Goal: Navigation & Orientation: Find specific page/section

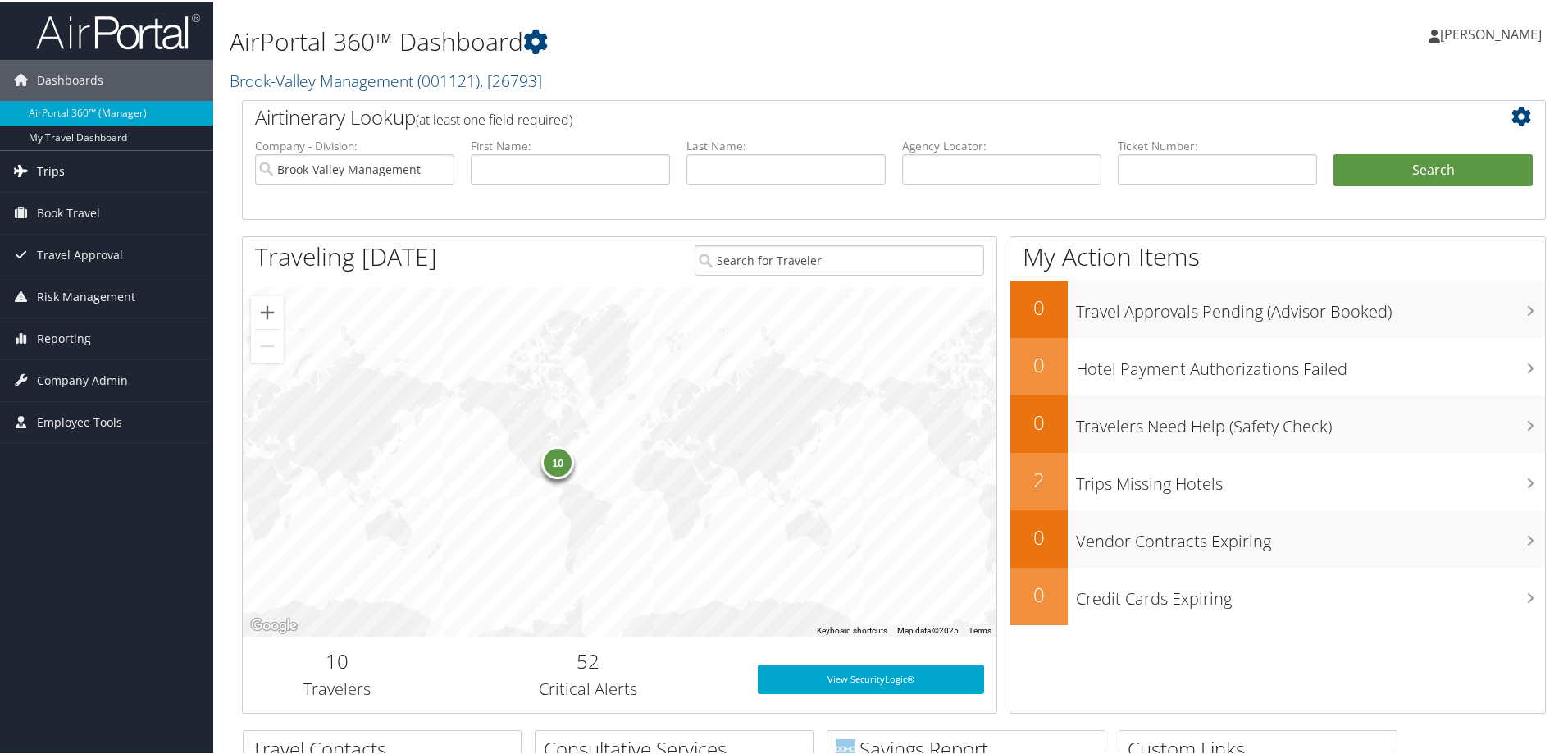
click at [44, 170] on span "Trips" at bounding box center [51, 170] width 28 height 41
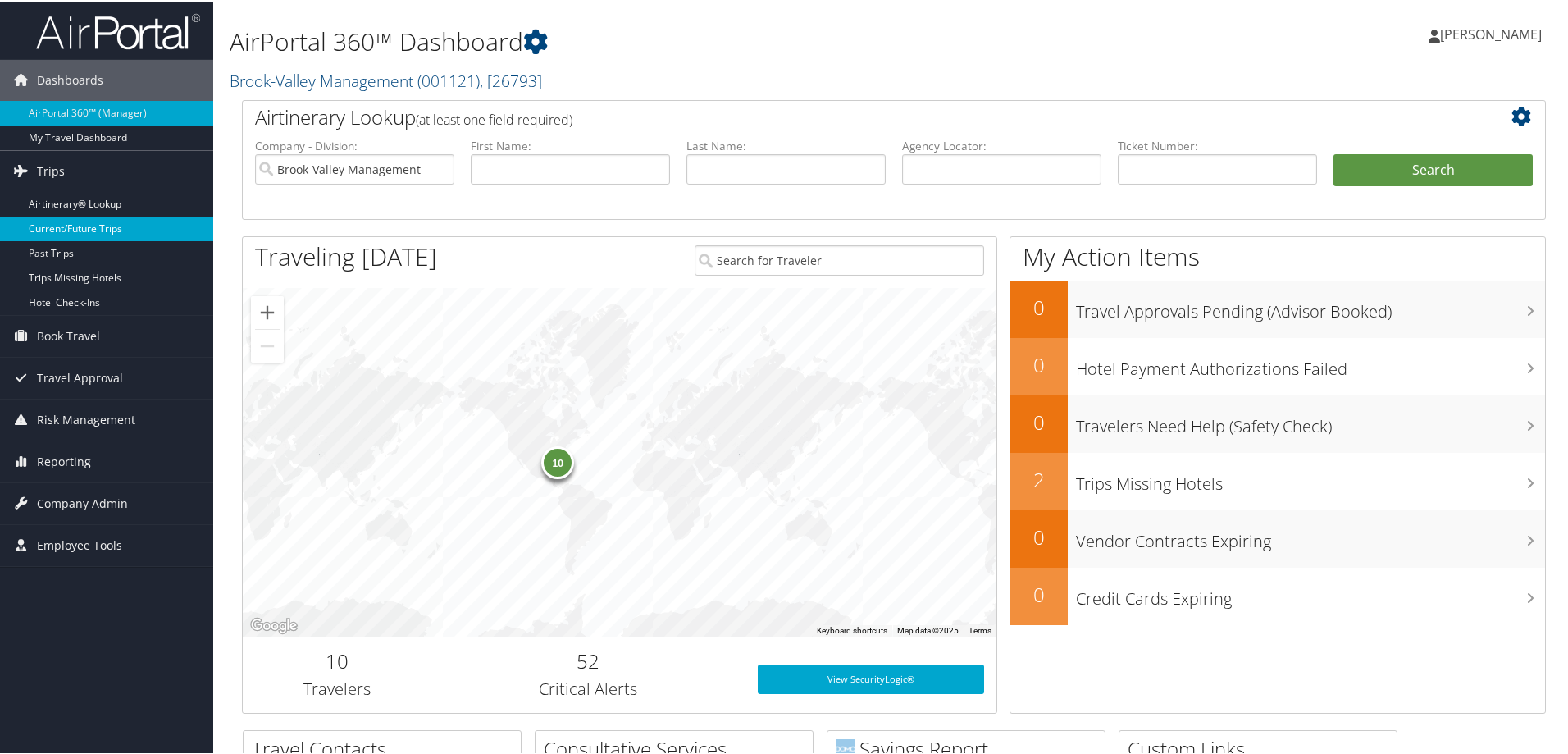
click at [76, 226] on link "Current/Future Trips" at bounding box center [106, 227] width 213 height 25
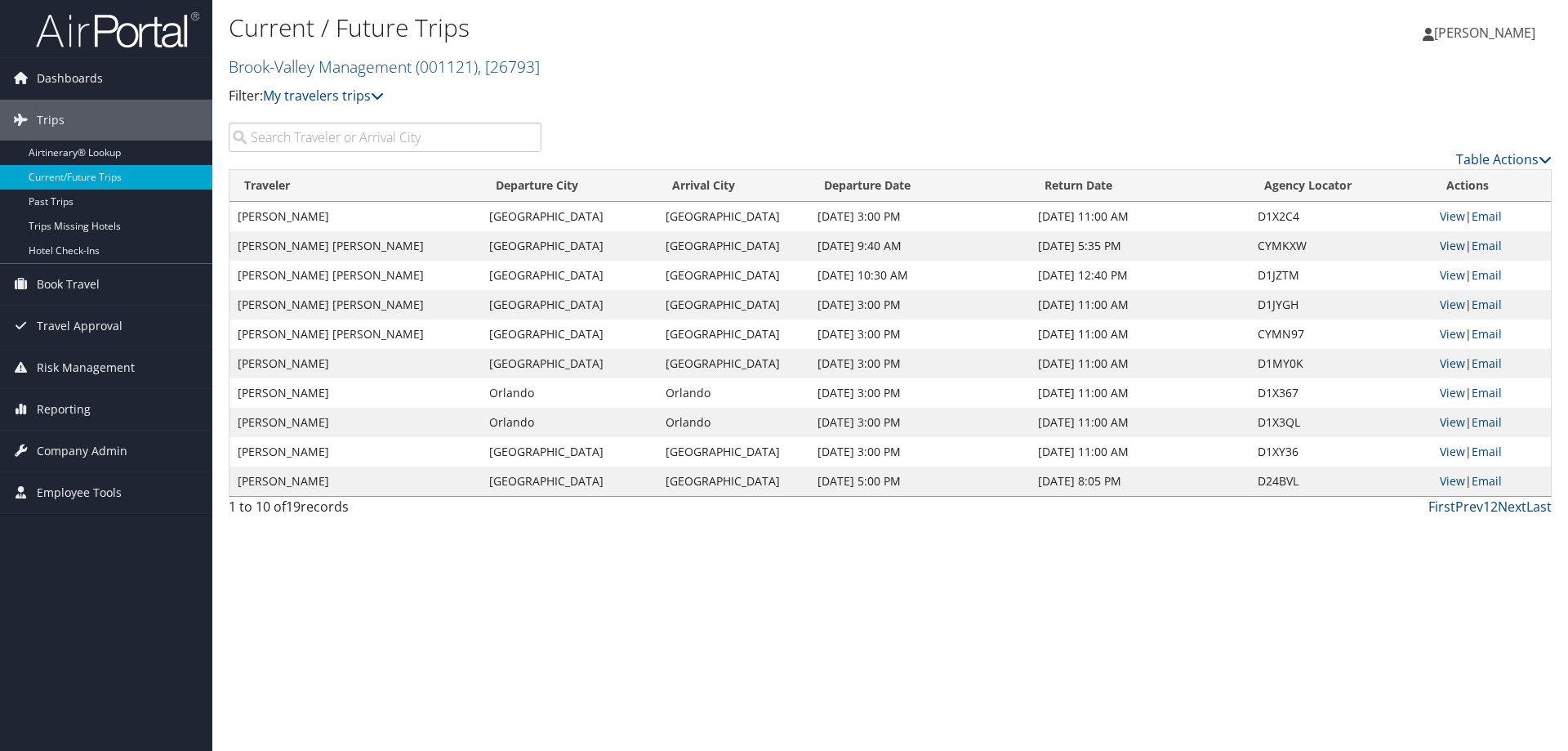
click at [1452, 245] on link "View" at bounding box center [1453, 245] width 26 height 16
